Goal: Information Seeking & Learning: Learn about a topic

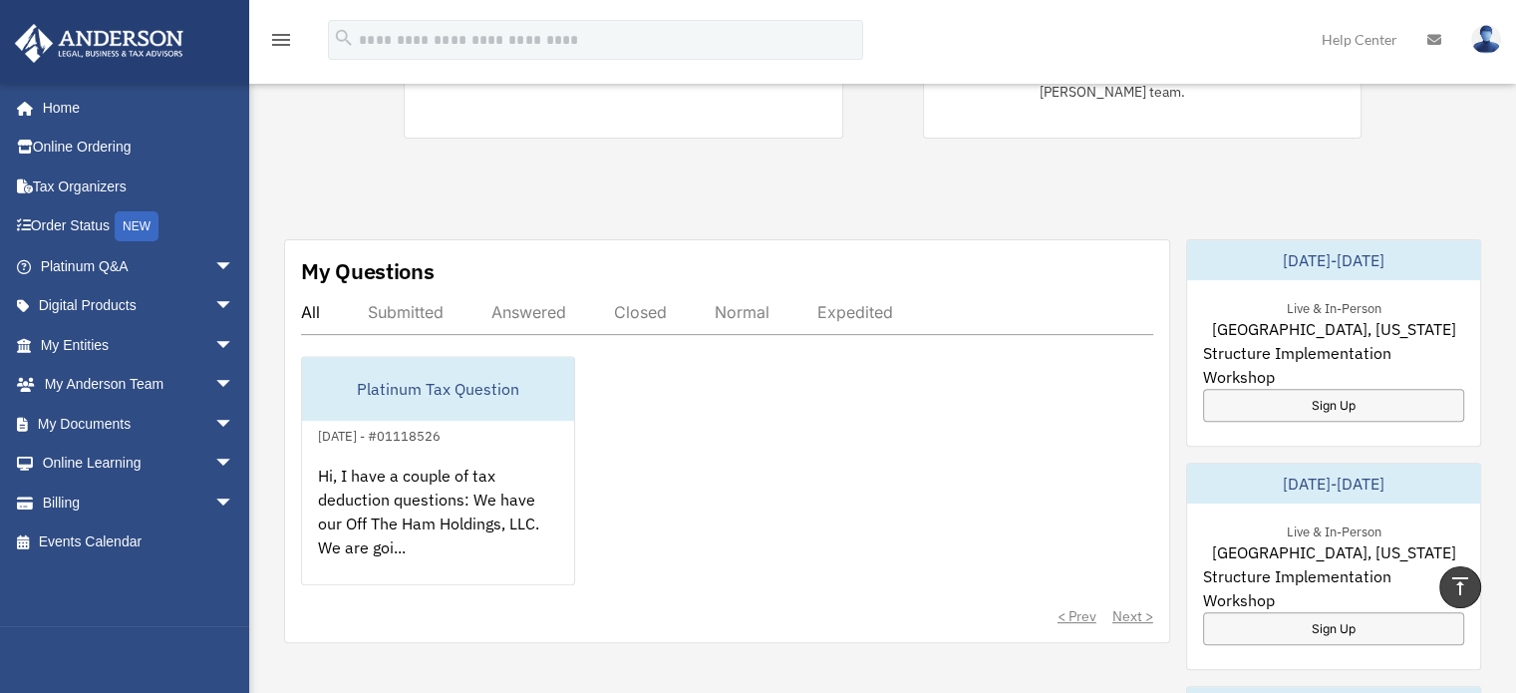
scroll to position [609, 0]
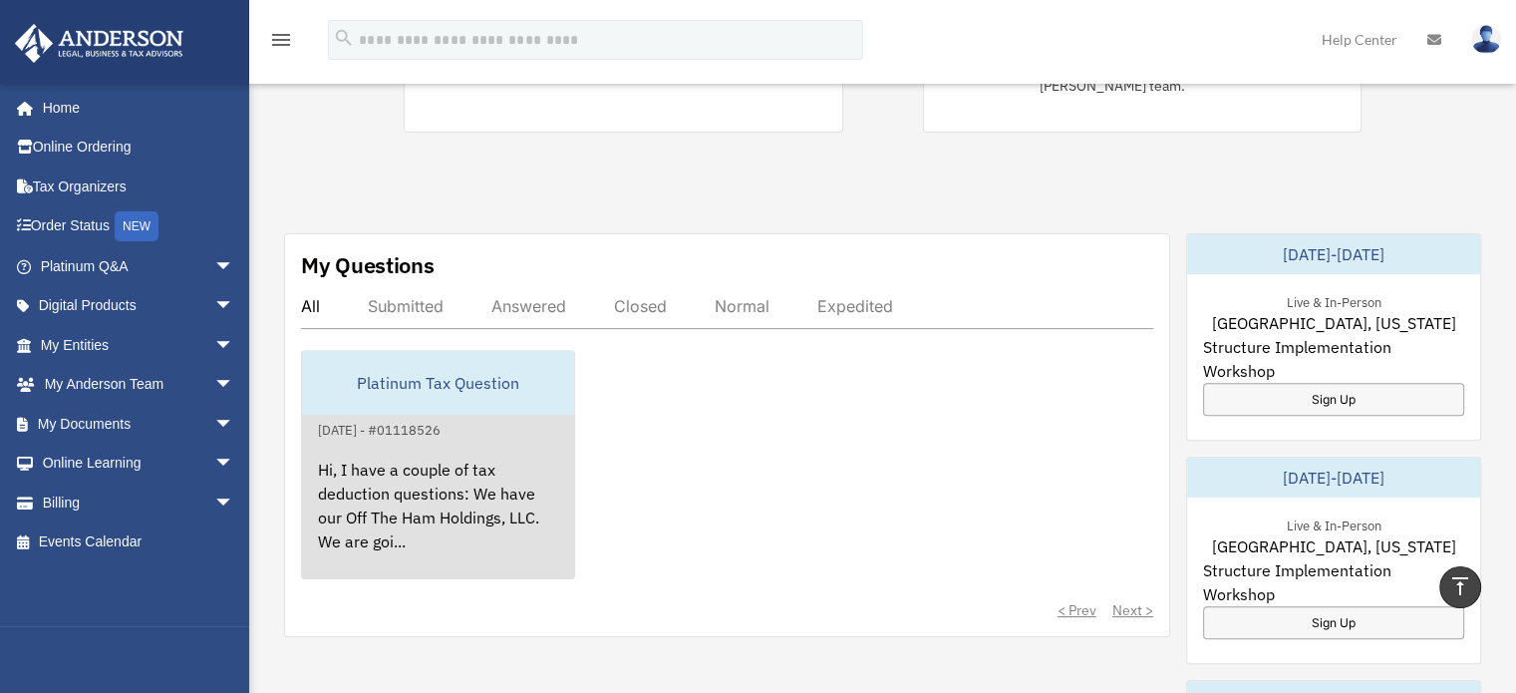
click at [484, 442] on div "Hi, I have a couple of tax deduction questions: We have our Off The Ham Holding…" at bounding box center [438, 520] width 272 height 156
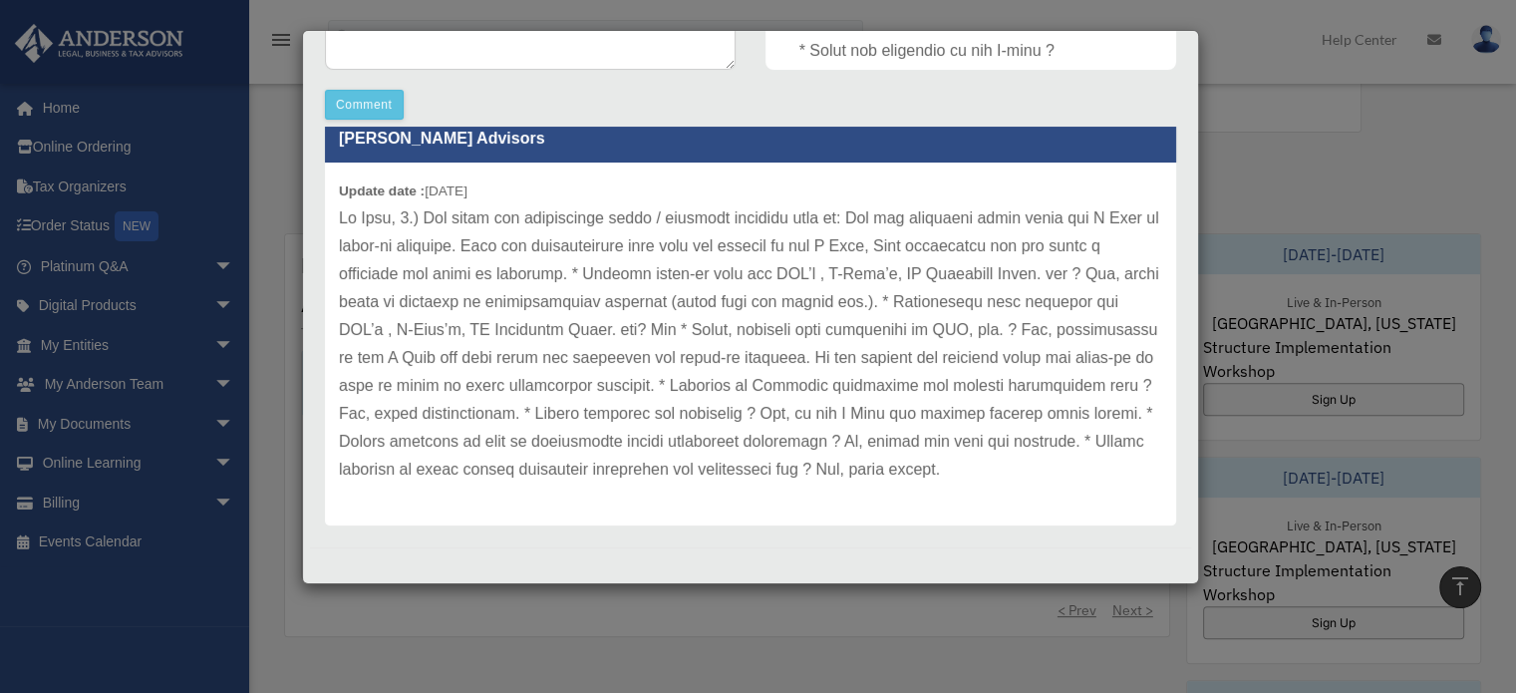
scroll to position [919, 0]
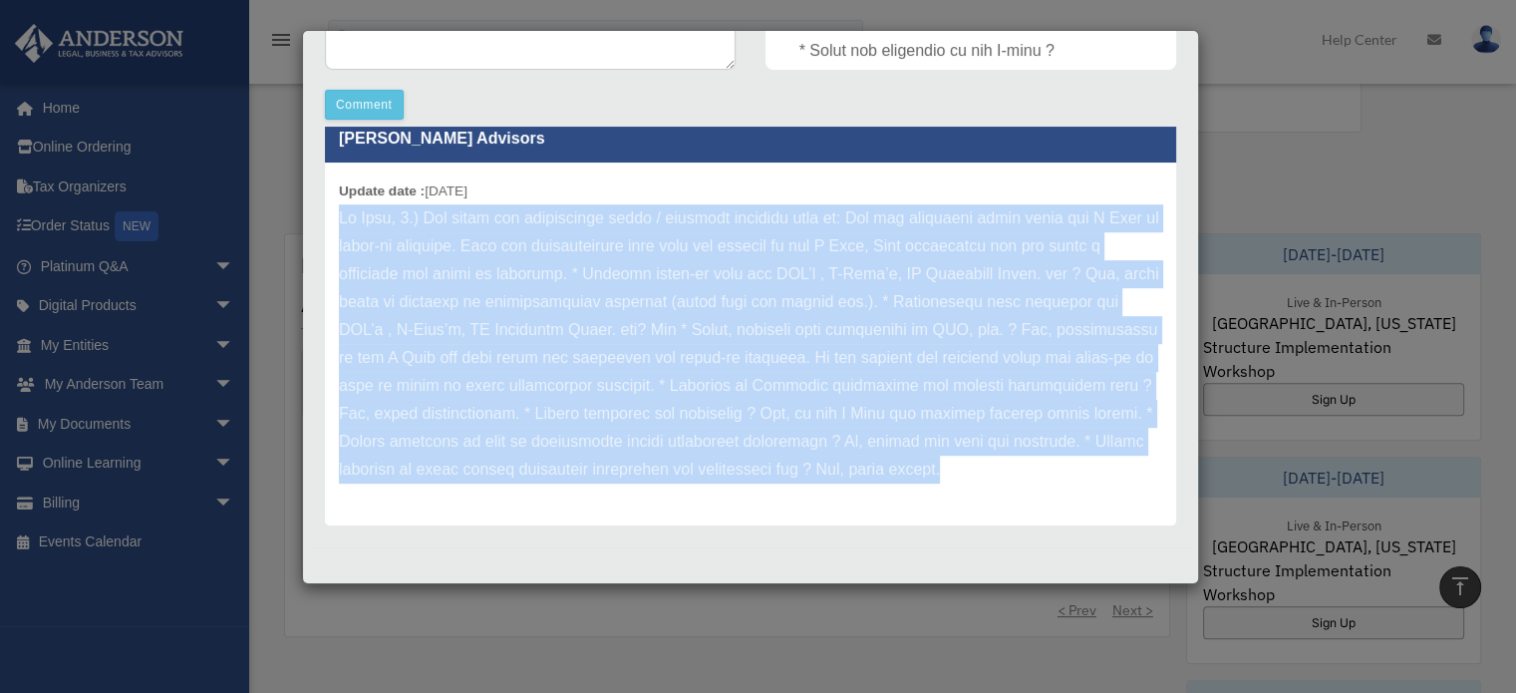
drag, startPoint x: 339, startPoint y: 188, endPoint x: 682, endPoint y: 458, distance: 436.0
click at [677, 469] on p at bounding box center [750, 343] width 823 height 279
copy p "Lo Ipsu, 6.) Dol sitam con adipiscinge seddo / eiusmodt incididu utla et: Dol m…"
click at [948, 486] on div "Update date : [DATE]" at bounding box center [750, 344] width 851 height 363
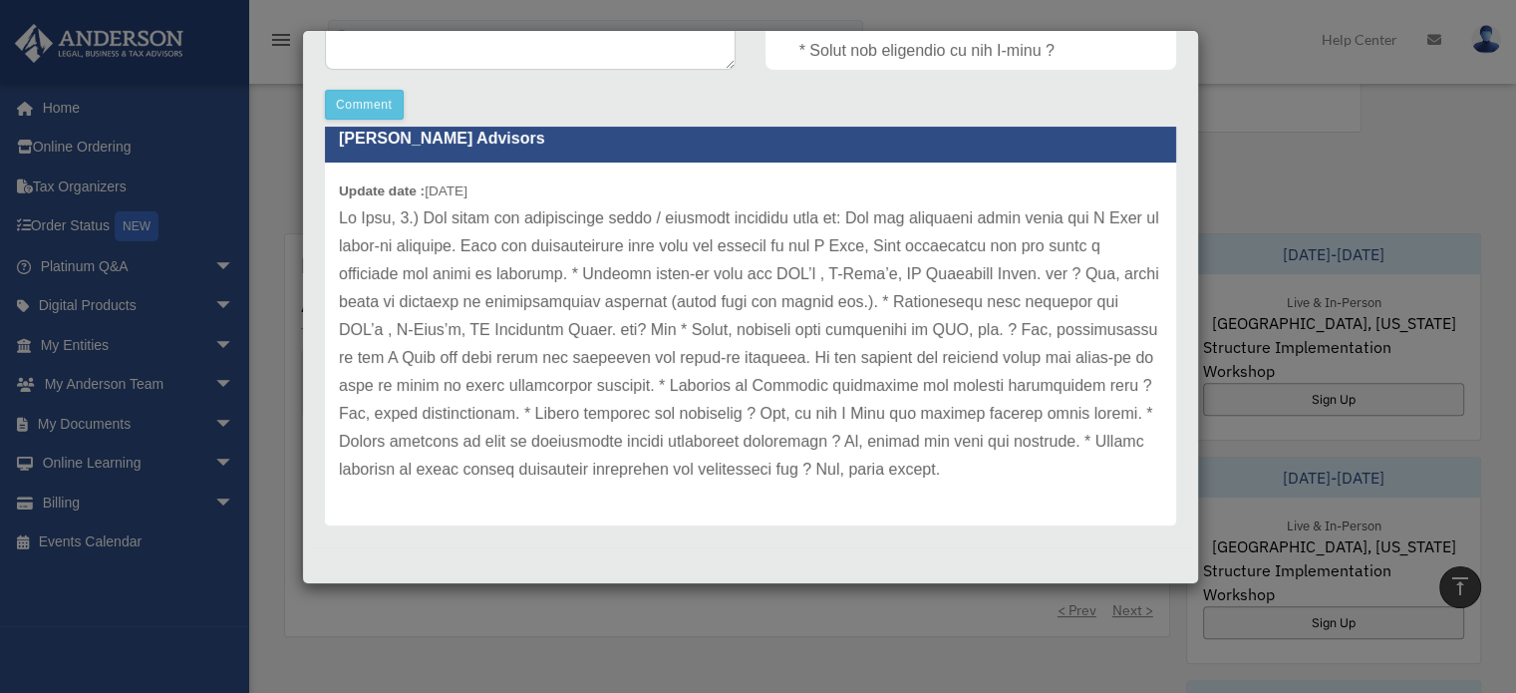
scroll to position [903, 0]
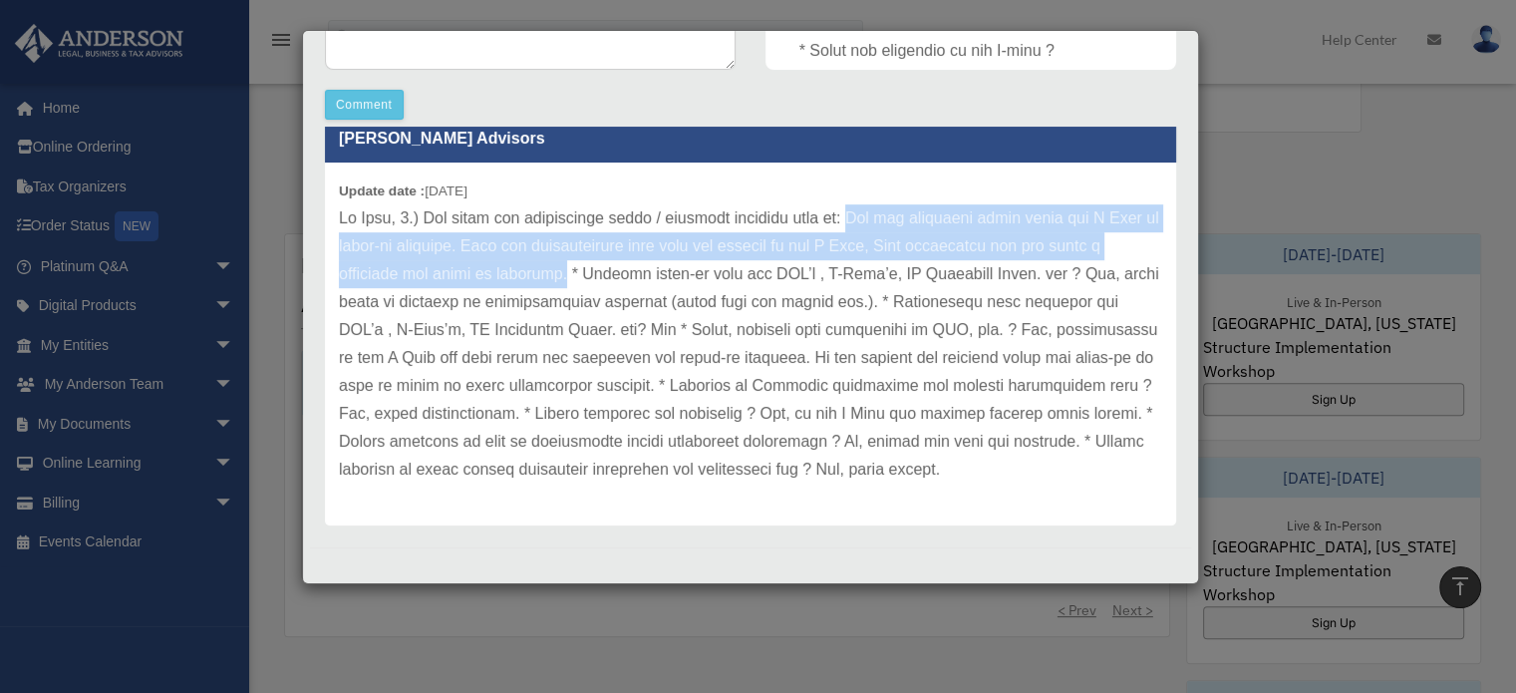
drag, startPoint x: 866, startPoint y: 208, endPoint x: 651, endPoint y: 251, distance: 219.6
click at [651, 251] on p at bounding box center [750, 343] width 823 height 279
copy p "You can reimburse these under the C Corp as start-up expenses. Give the reimbur…"
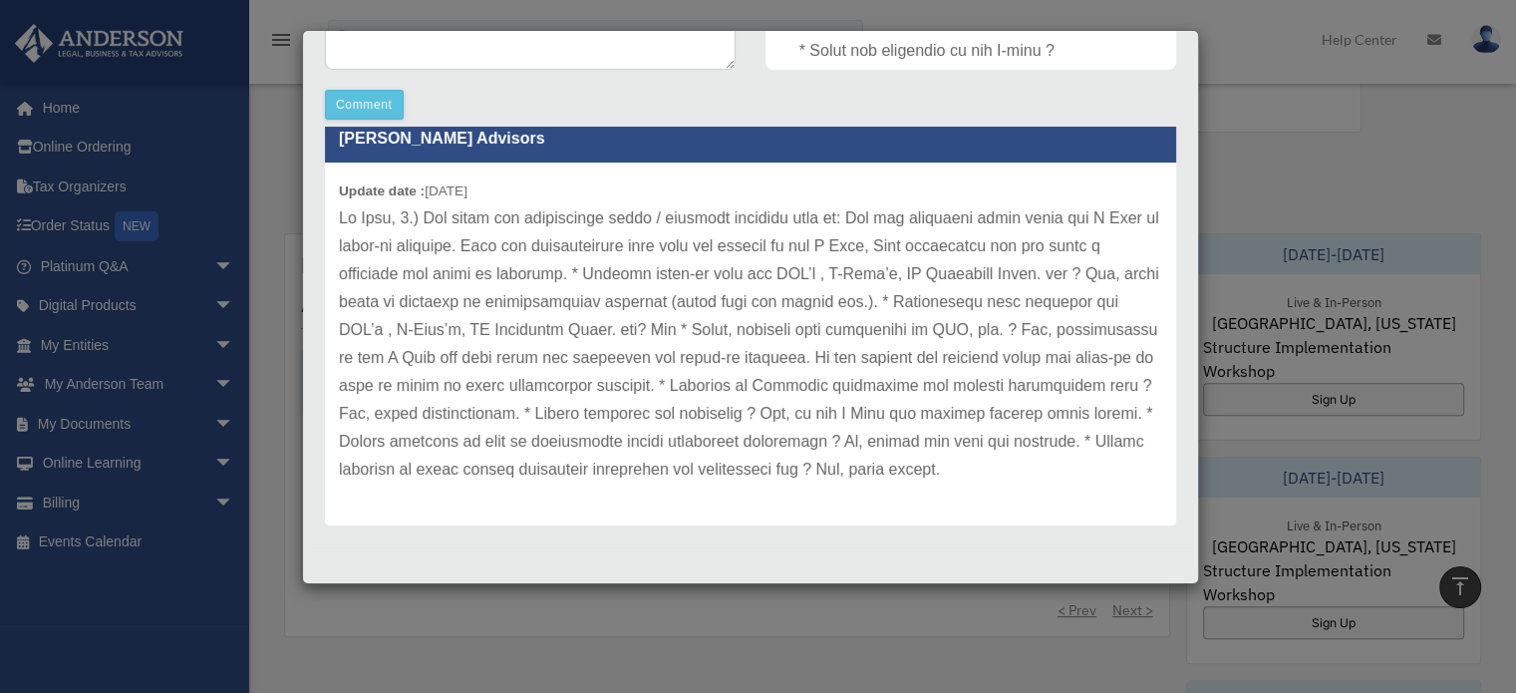
click at [990, 484] on p at bounding box center [750, 343] width 823 height 279
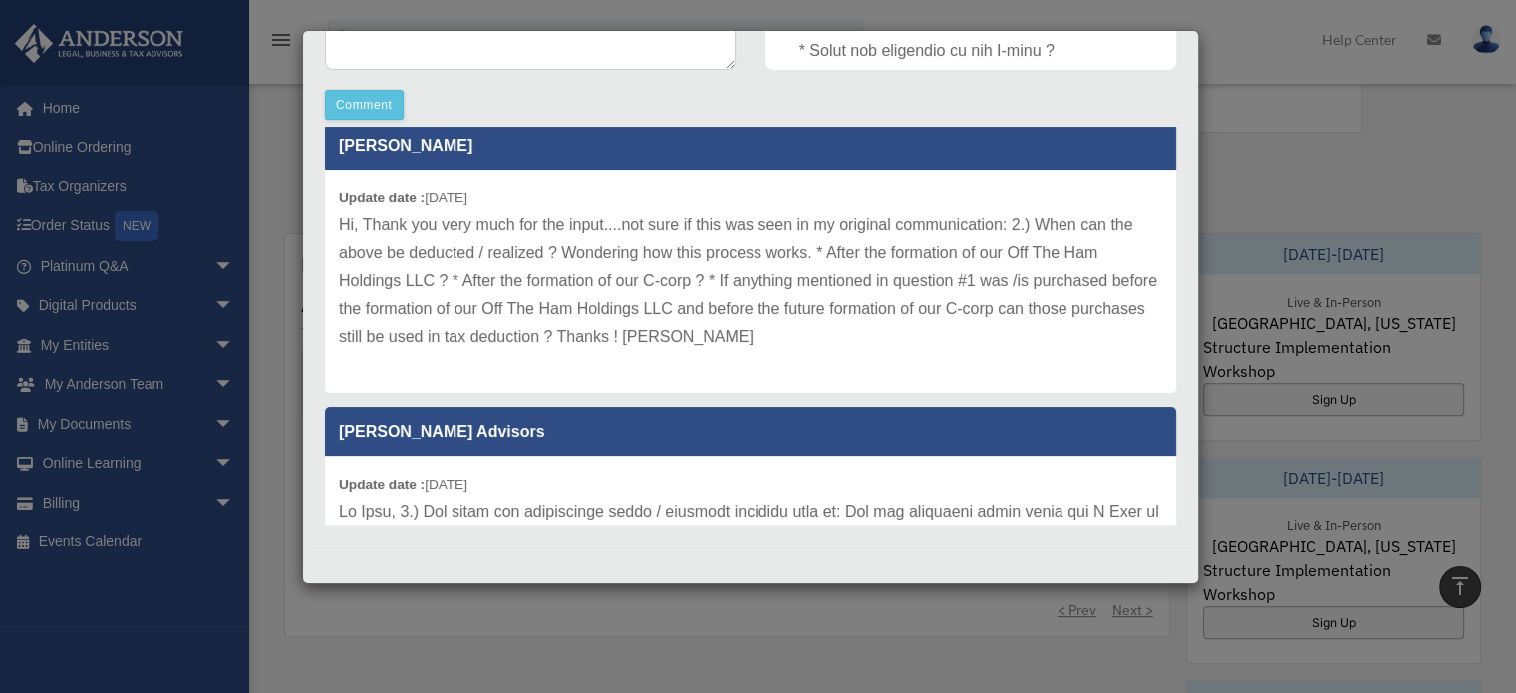
scroll to position [576, 0]
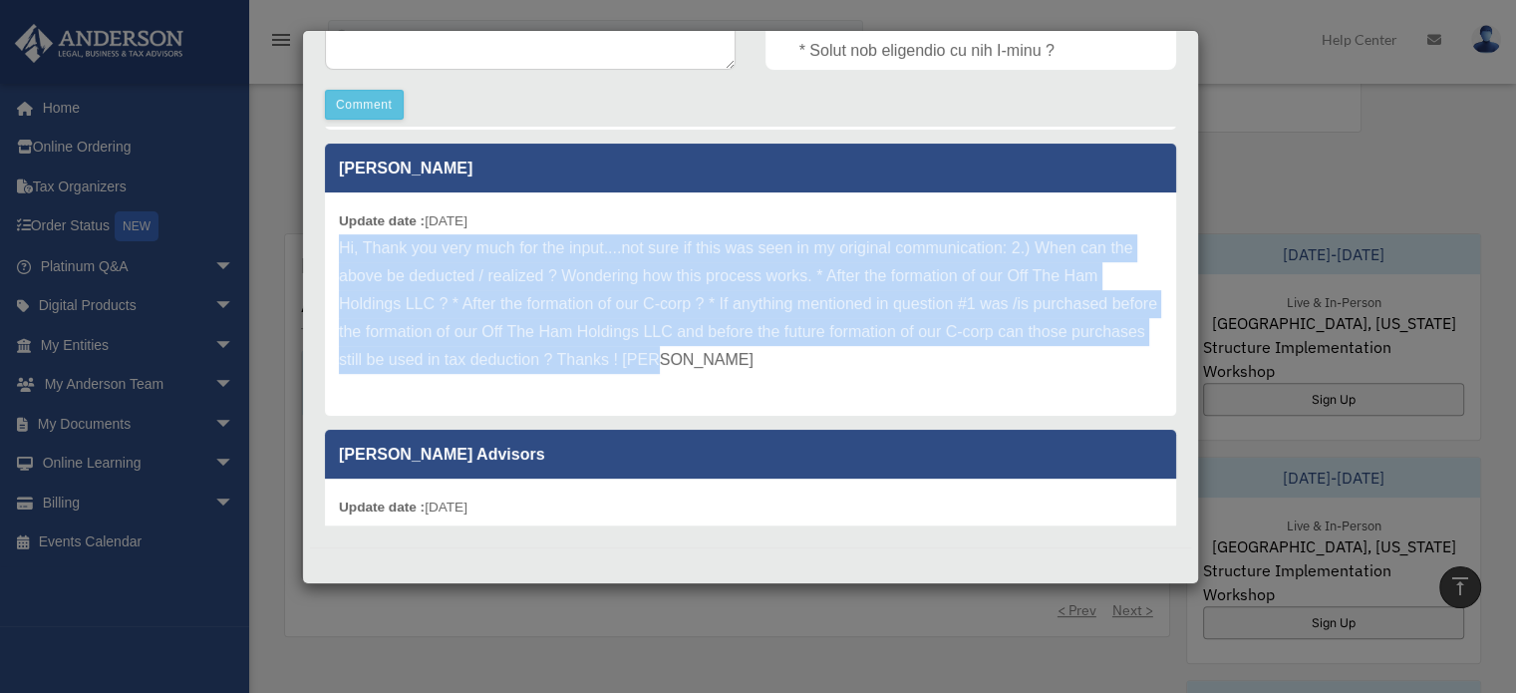
drag, startPoint x: 339, startPoint y: 250, endPoint x: 745, endPoint y: 353, distance: 418.6
click at [745, 353] on p "Hi, Thank you very much for the input....not sure if this was seen in my origin…" at bounding box center [750, 304] width 823 height 140
copy p "Hi, Thank you very much for the input....not sure if this was seen in my origin…"
drag, startPoint x: 989, startPoint y: 393, endPoint x: 1003, endPoint y: 388, distance: 14.8
click at [990, 390] on div "Update date : [DATE] Hi, Thank you very much for the input....not sure if this …" at bounding box center [750, 303] width 851 height 223
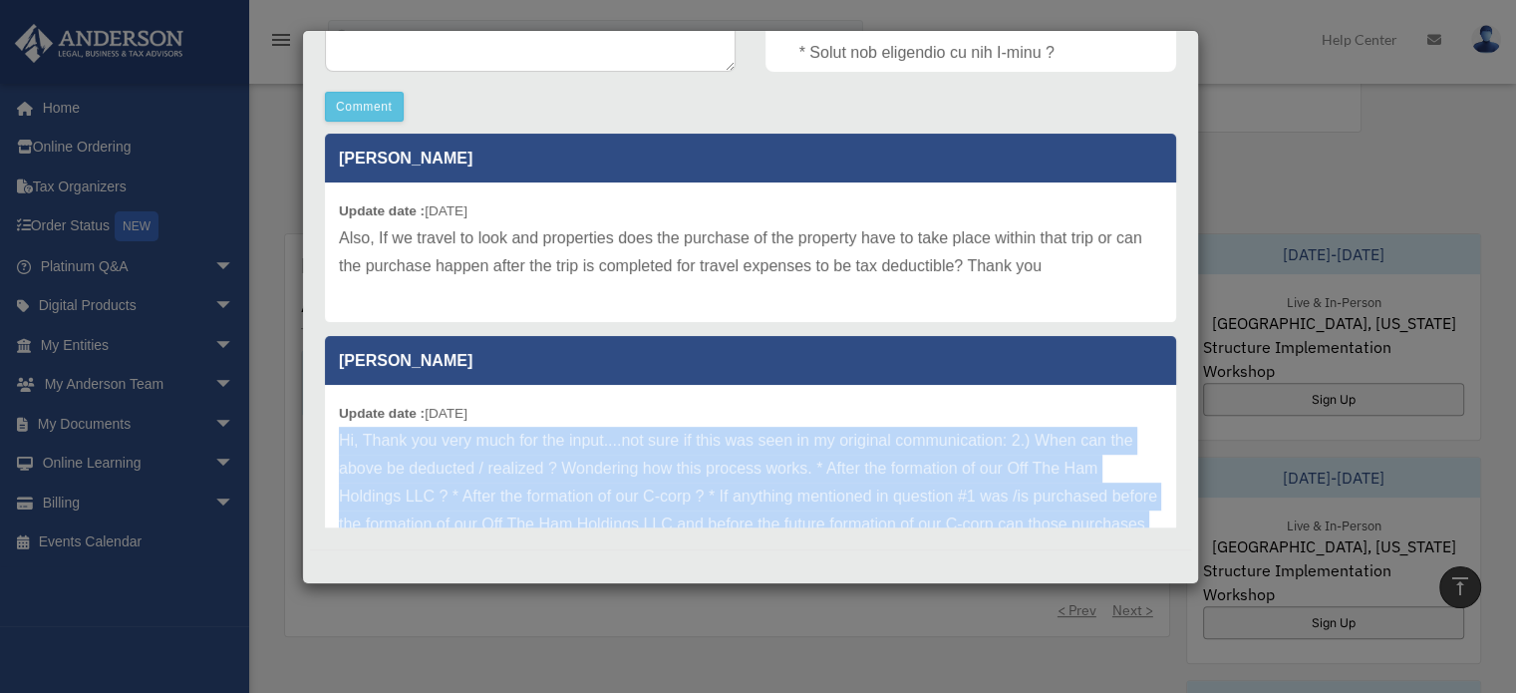
scroll to position [548, 0]
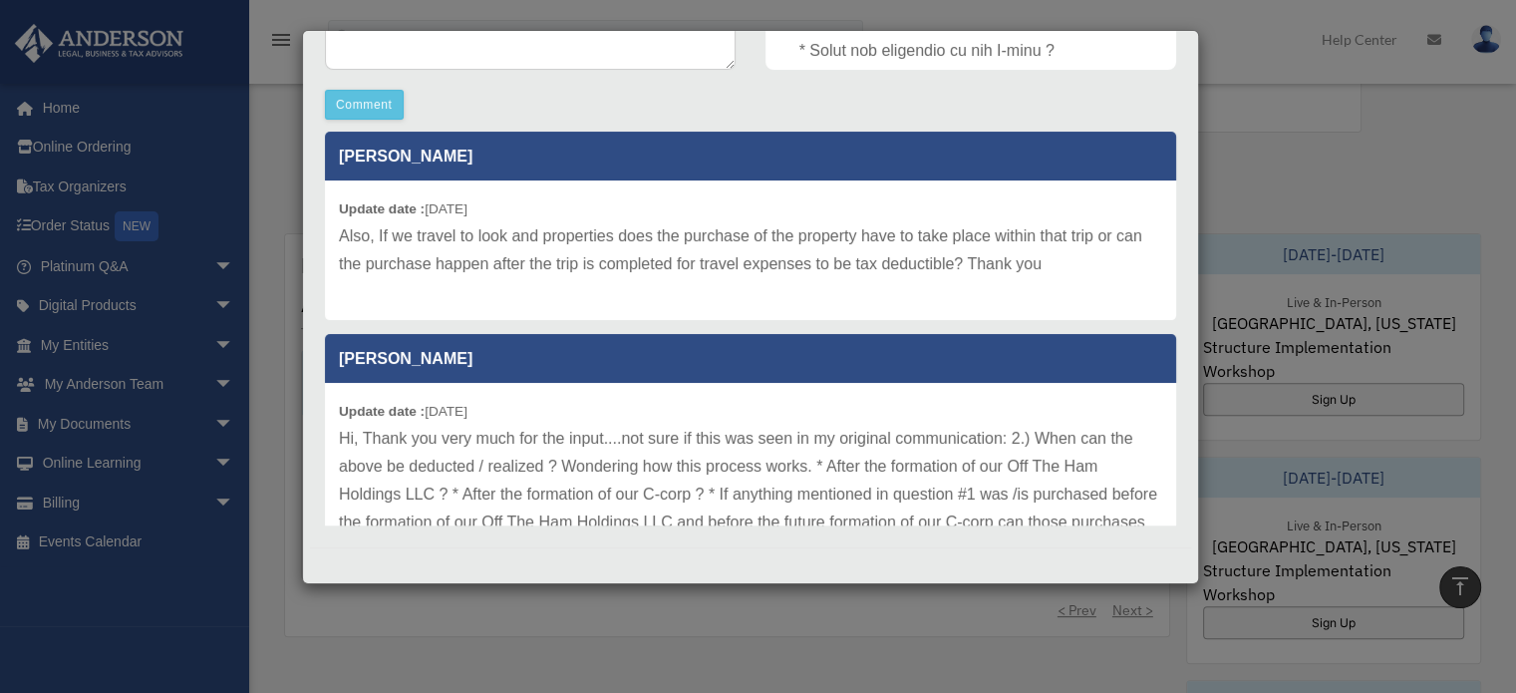
click at [902, 404] on div "Update date : [DATE] Hi, Thank you very much for the input....not sure if this …" at bounding box center [750, 494] width 851 height 223
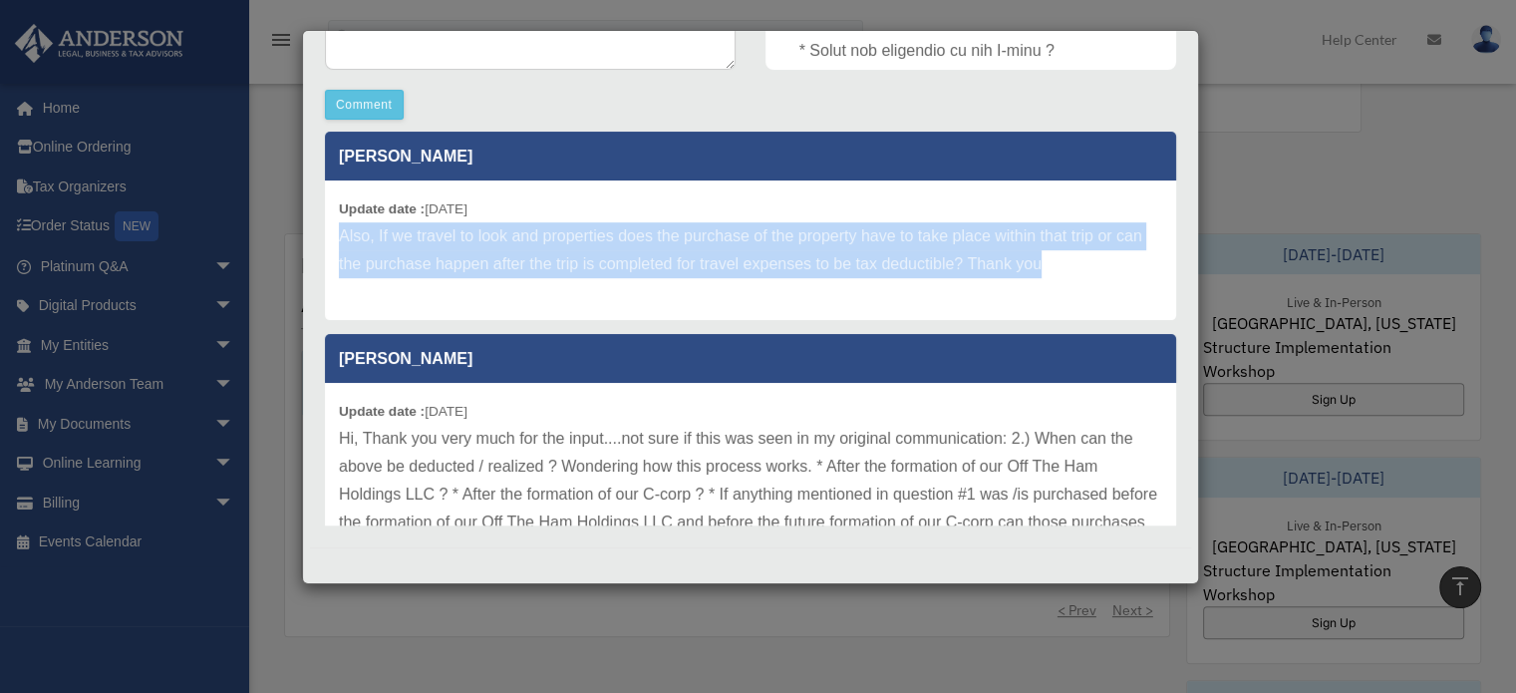
drag, startPoint x: 339, startPoint y: 235, endPoint x: 1030, endPoint y: 270, distance: 691.8
click at [1070, 260] on p "Also, If we travel to look and properties does the purchase of the property hav…" at bounding box center [750, 250] width 823 height 56
copy p "Also, If we travel to look and properties does the purchase of the property hav…"
click at [1001, 294] on div "Update date : [DATE] Also, If we travel to look and properties does the purchas…" at bounding box center [750, 250] width 851 height 140
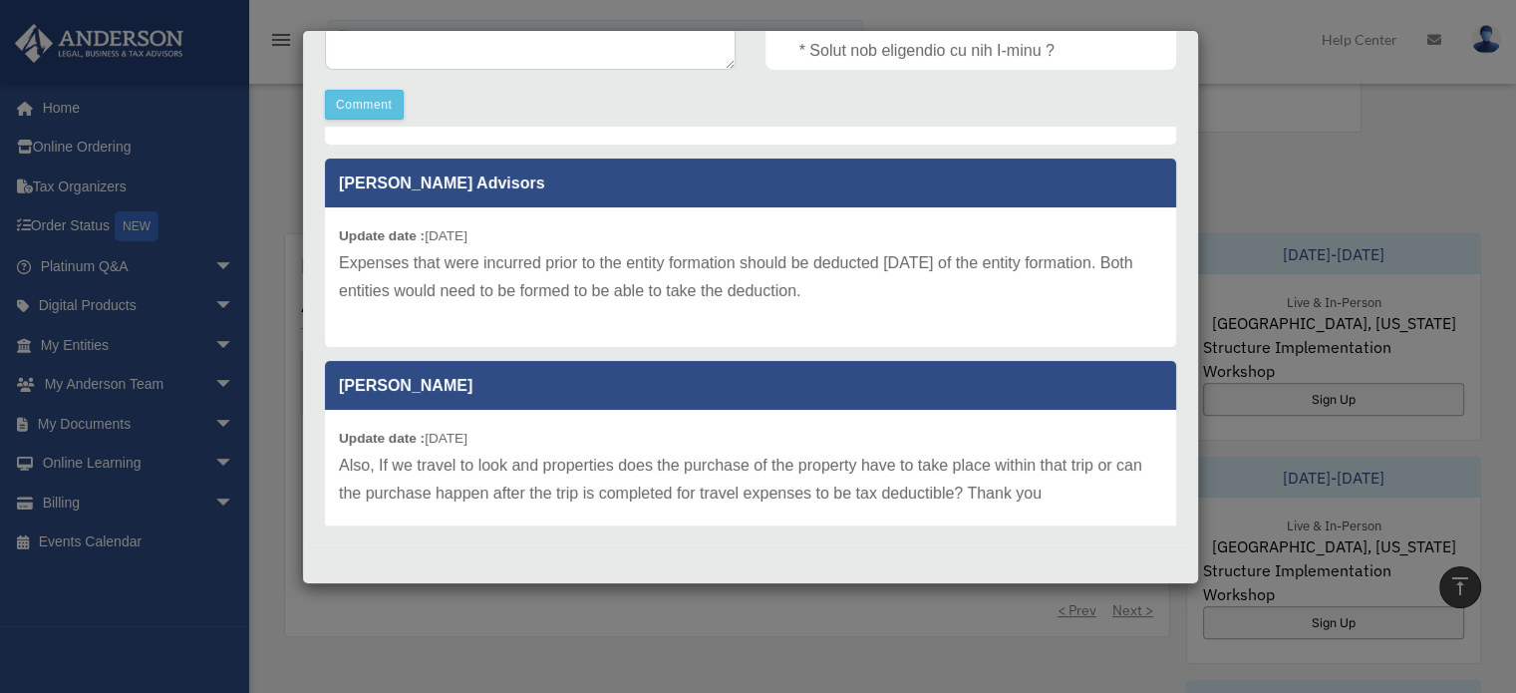
scroll to position [143, 0]
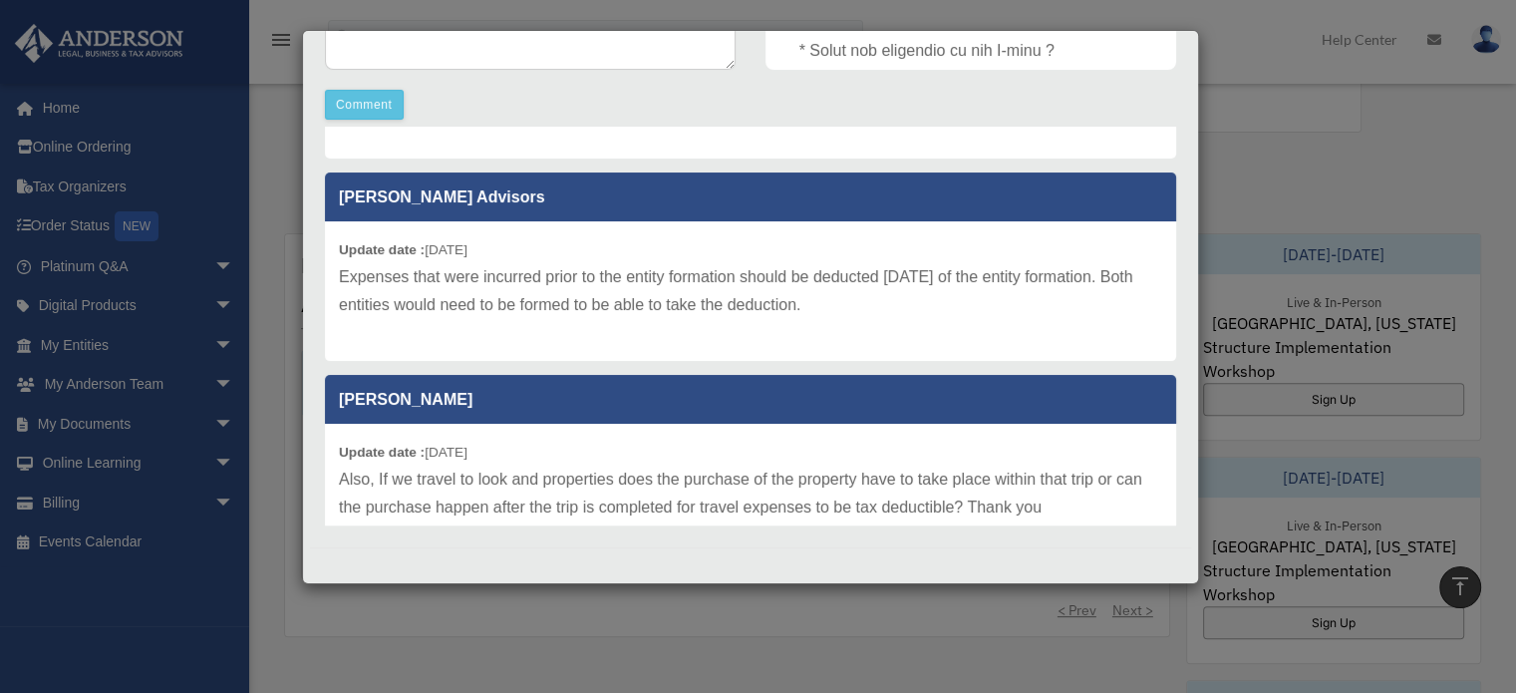
drag, startPoint x: 339, startPoint y: 275, endPoint x: 1087, endPoint y: 297, distance: 748.0
click at [1087, 297] on p "Expenses that were incurred prior to the entity formation should be deducted [D…" at bounding box center [750, 291] width 823 height 56
copy p "Expenses that were incurred prior to the entity formation should be deducted [D…"
click at [1069, 311] on p "Expenses that were incurred prior to the entity formation should be deducted [D…" at bounding box center [750, 291] width 823 height 56
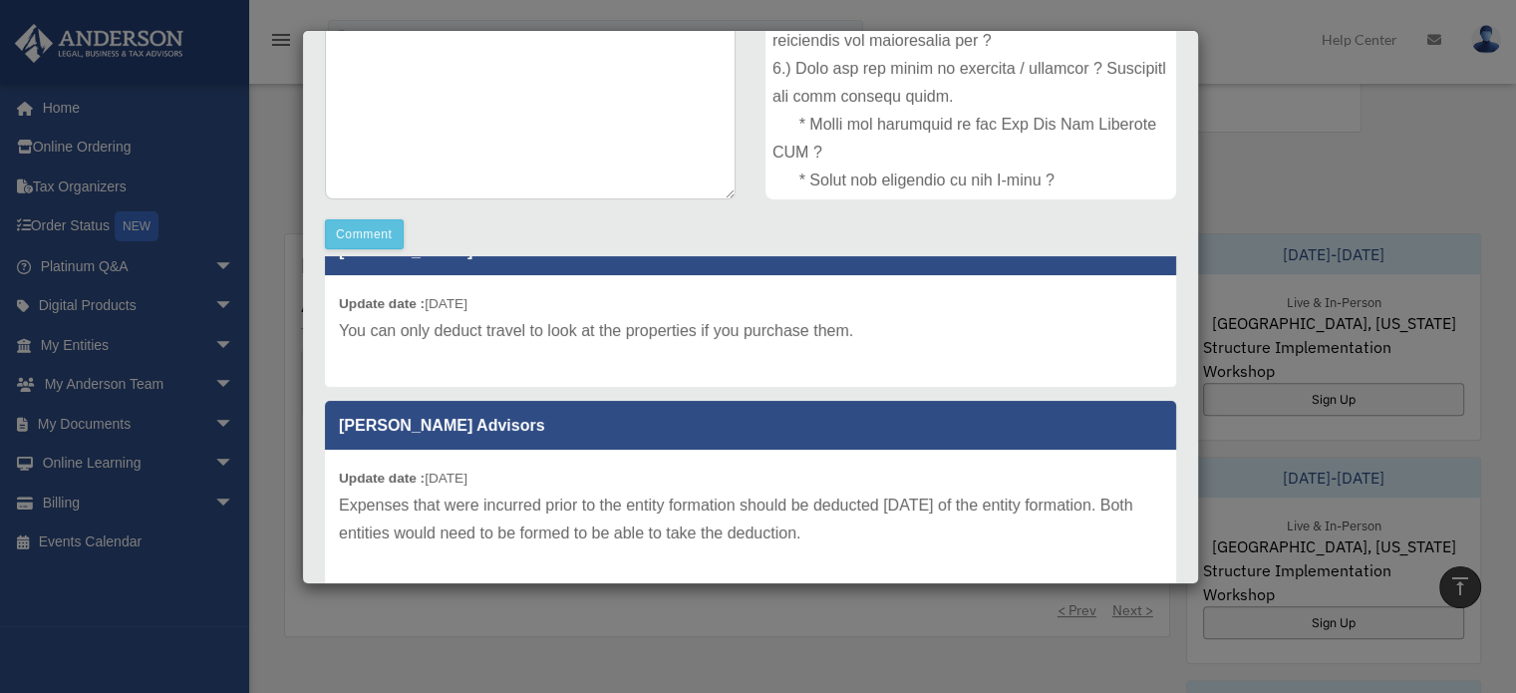
scroll to position [0, 0]
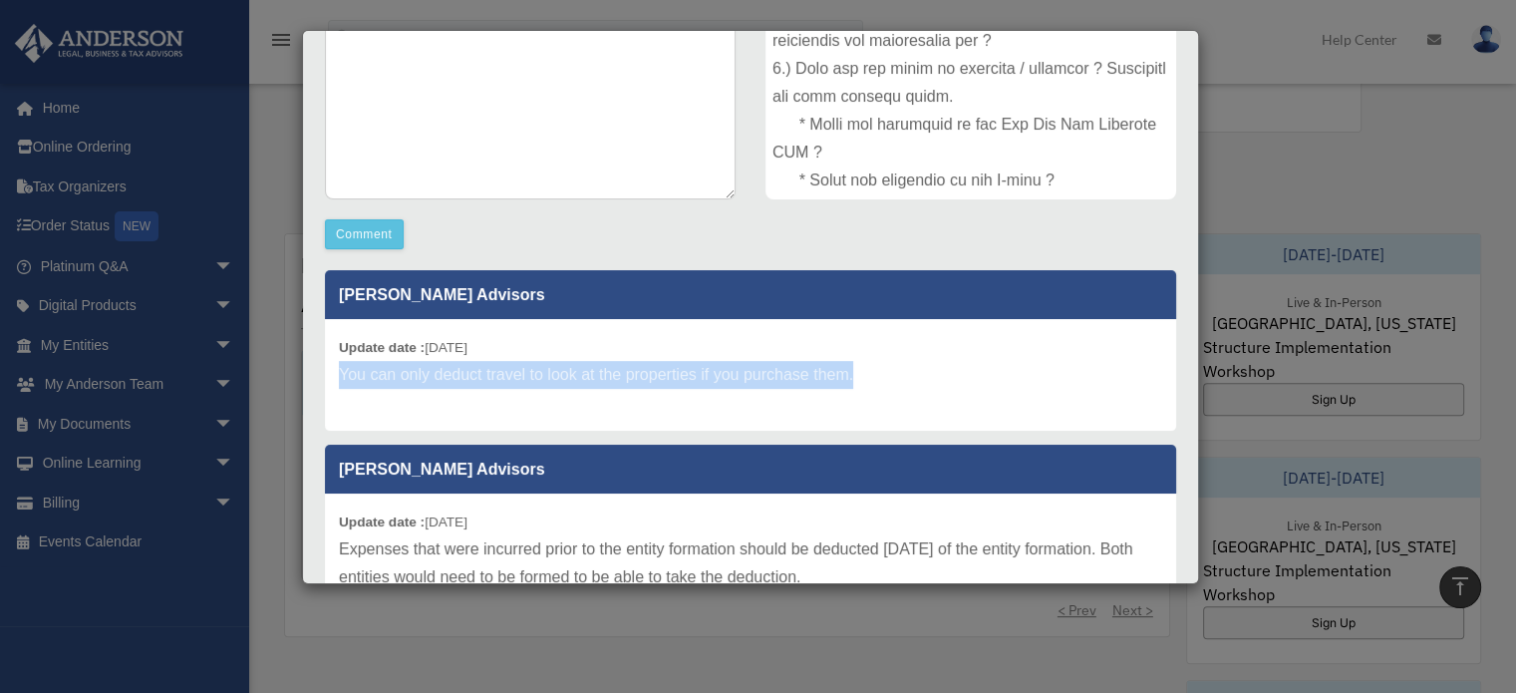
drag, startPoint x: 341, startPoint y: 375, endPoint x: 854, endPoint y: 393, distance: 513.8
click at [854, 393] on div "Update date : [DATE] You can only deduct travel to look at the properties if yo…" at bounding box center [750, 375] width 851 height 112
copy p "You can only deduct travel to look at the properties if you purchase them."
click at [1072, 378] on p "You can only deduct travel to look at the properties if you purchase them." at bounding box center [750, 375] width 823 height 28
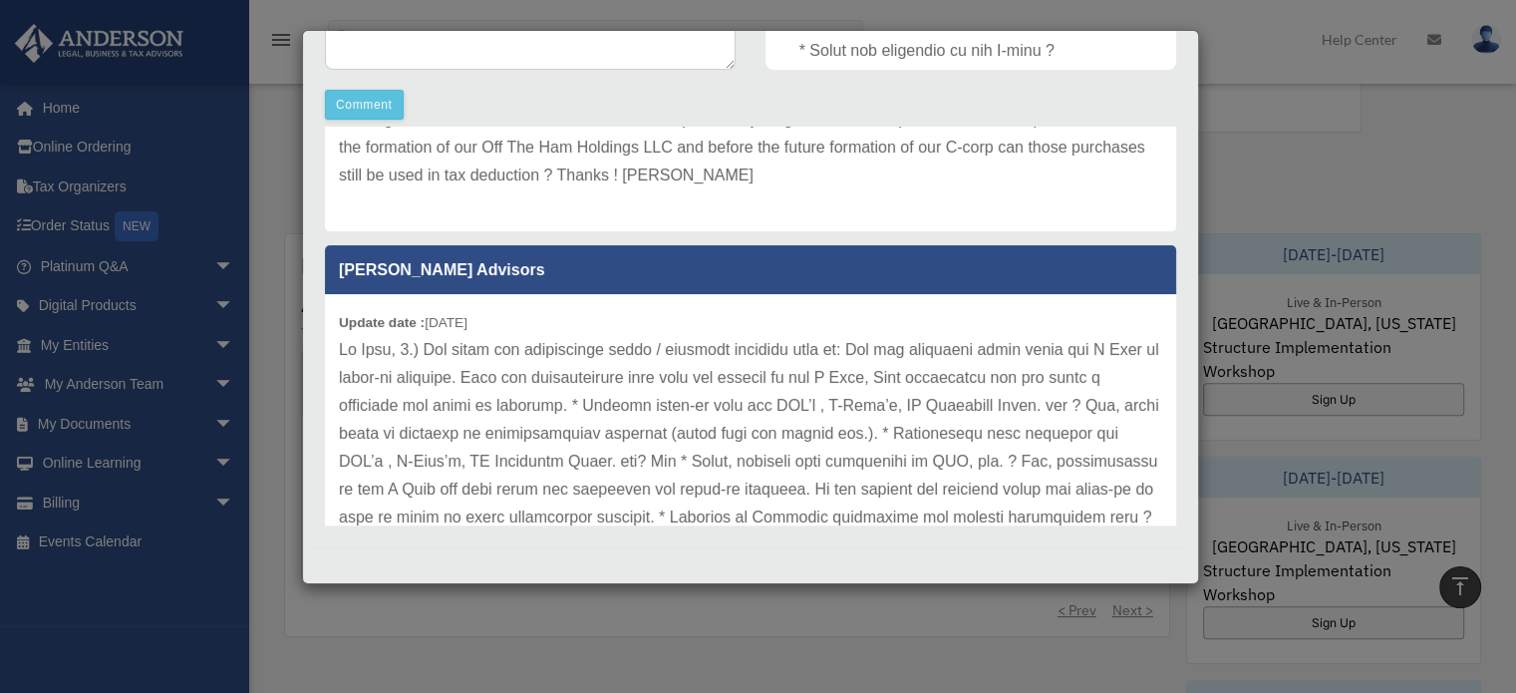
scroll to position [919, 0]
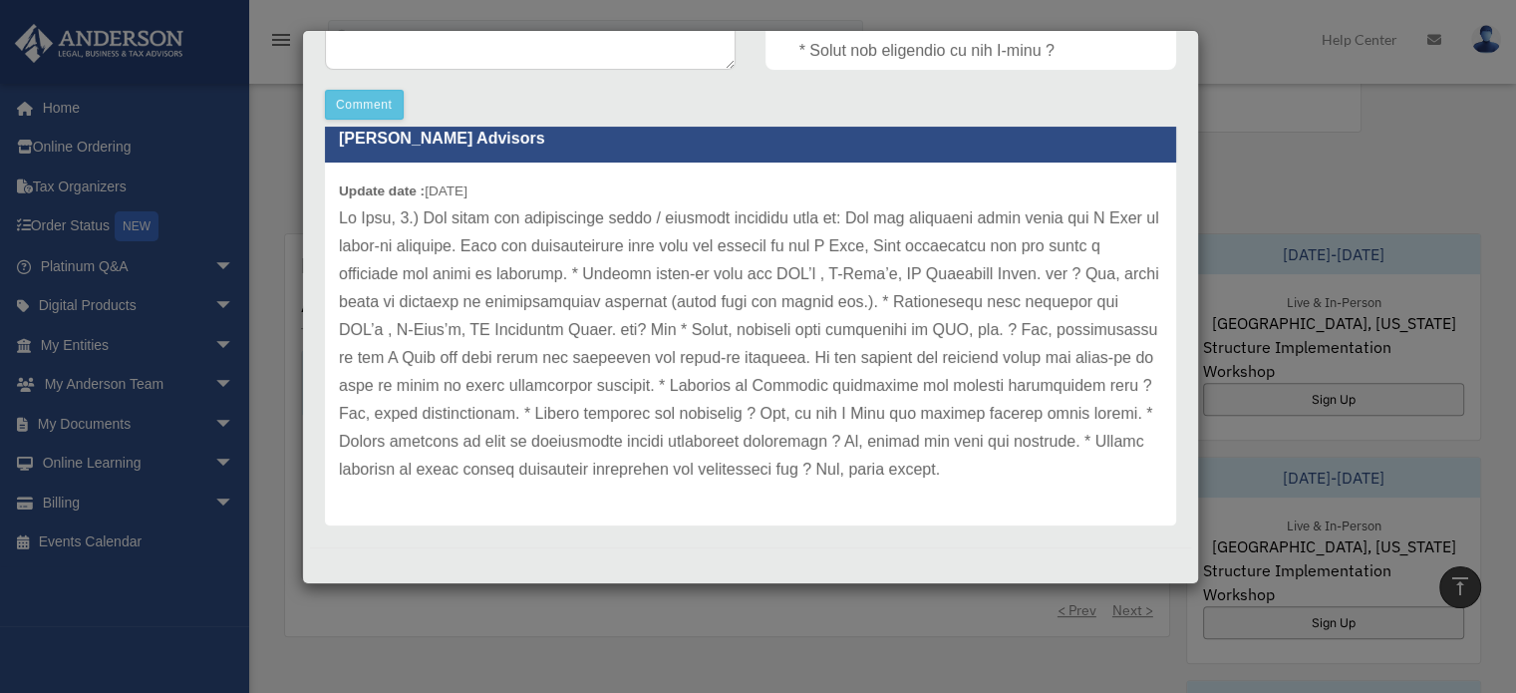
click at [1277, 141] on div "Case Detail × Platinum Tax Question Case Number 01118526 Created Date [DATE] St…" at bounding box center [758, 346] width 1516 height 693
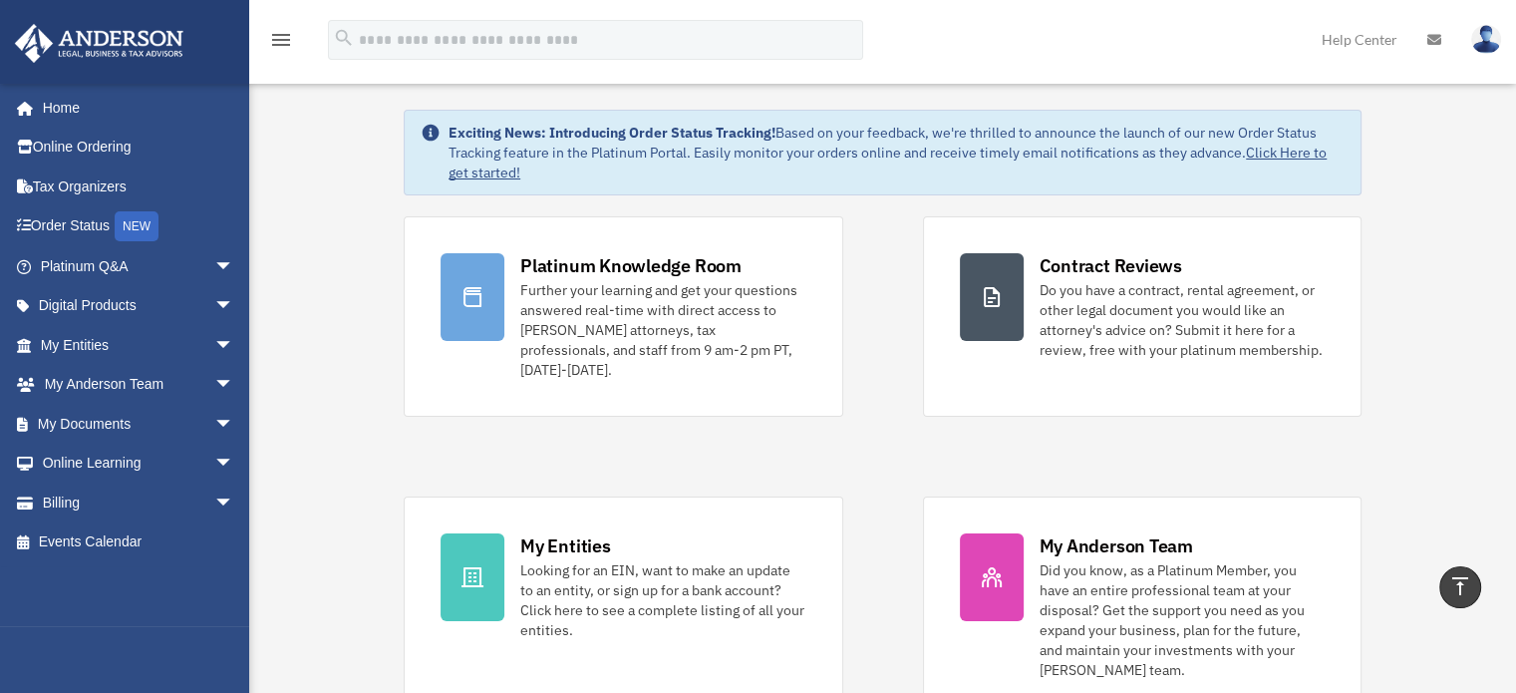
scroll to position [0, 0]
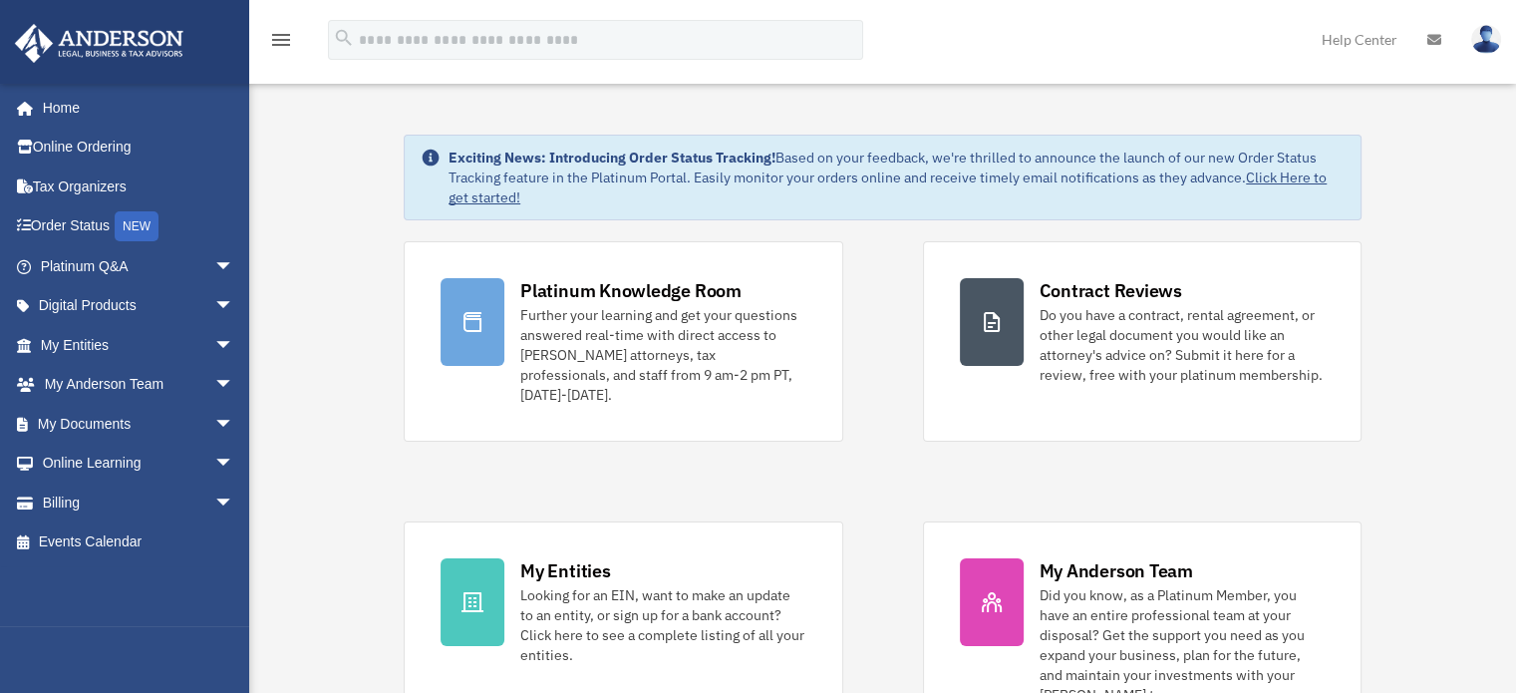
click at [1488, 43] on img at bounding box center [1487, 39] width 30 height 29
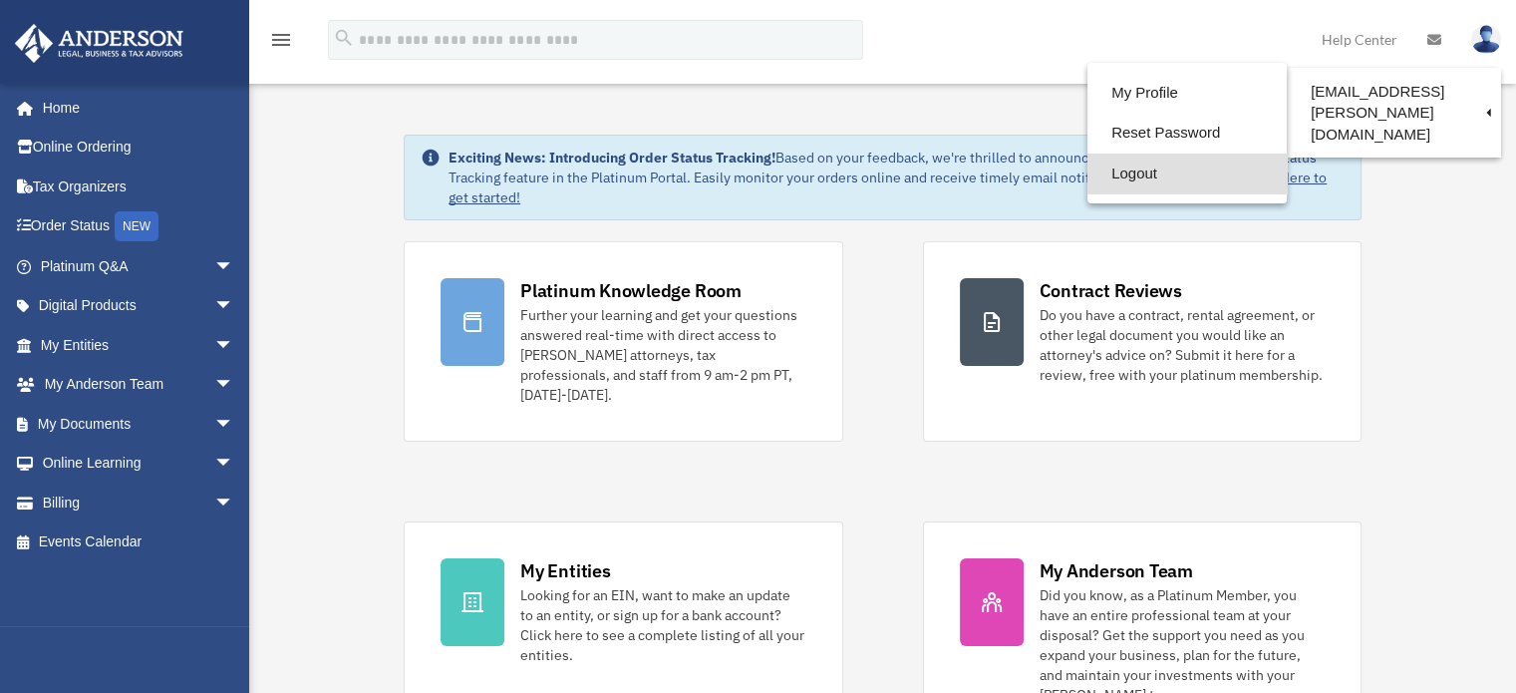
click at [1126, 178] on link "Logout" at bounding box center [1187, 174] width 199 height 41
